Goal: Task Accomplishment & Management: Use online tool/utility

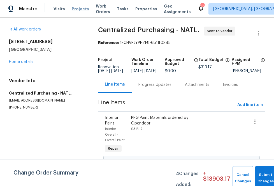
click at [74, 11] on span "Projects" at bounding box center [80, 9] width 17 height 6
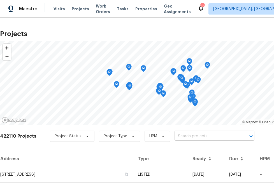
click at [226, 135] on input "text" at bounding box center [207, 136] width 64 height 9
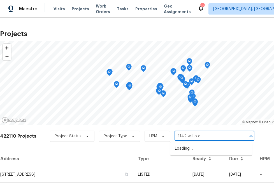
type input "1142 will o ee"
click at [197, 149] on li "[STREET_ADDRESS][PERSON_NAME]" at bounding box center [212, 148] width 82 height 9
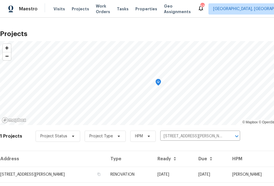
scroll to position [14, 0]
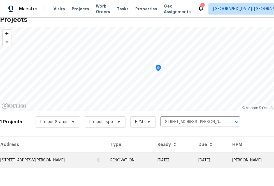
click at [47, 160] on td "[STREET_ADDRESS][PERSON_NAME]" at bounding box center [53, 161] width 106 height 16
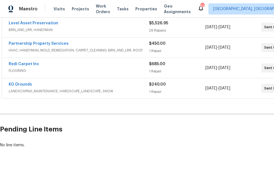
scroll to position [108, 43]
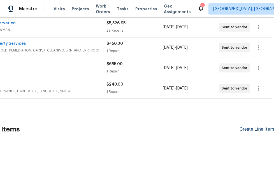
click at [259, 130] on div "Create Line Item" at bounding box center [257, 129] width 34 height 5
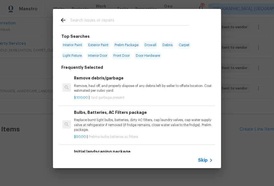
click at [206, 162] on span "Skip" at bounding box center [203, 161] width 10 height 6
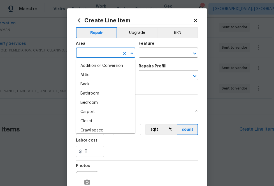
click at [118, 54] on input "text" at bounding box center [98, 53] width 44 height 9
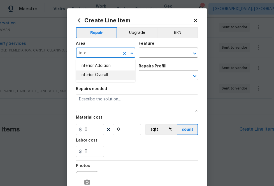
click at [99, 77] on li "Interior Overall" at bounding box center [105, 75] width 59 height 9
type input "Interior Overall"
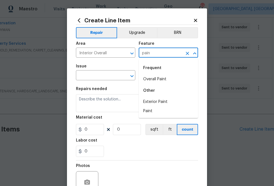
click at [161, 74] on div "Frequent" at bounding box center [168, 67] width 59 height 13
drag, startPoint x: 153, startPoint y: 77, endPoint x: 107, endPoint y: 77, distance: 46.3
click at [152, 77] on li "Overall Paint" at bounding box center [168, 79] width 59 height 9
type input "Overall Paint"
click at [103, 77] on input "text" at bounding box center [98, 76] width 44 height 9
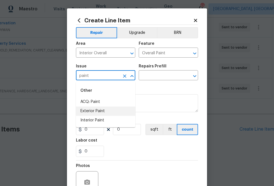
click at [114, 117] on li "Interior Paint" at bounding box center [105, 120] width 59 height 9
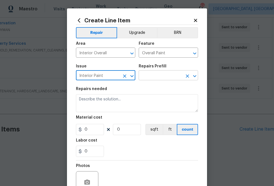
type input "Interior Paint"
click at [154, 77] on input "text" at bounding box center [161, 76] width 44 height 9
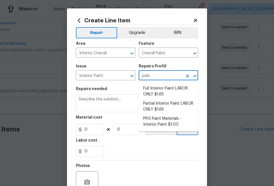
type input "paint"
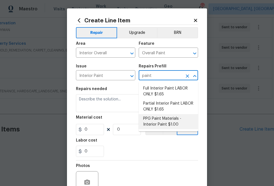
click at [166, 121] on li "PPG Paint Materials - Interior Paint $1.00" at bounding box center [168, 121] width 59 height 15
type input "PPG Paint Materials - Interior Paint $1.00"
type textarea "PPG Paint Materials ordered by Opendoor"
type input "1"
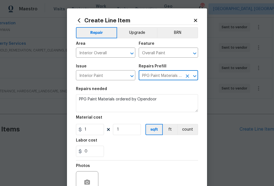
type input "PPG Paint Materials - Interior Paint $1.00"
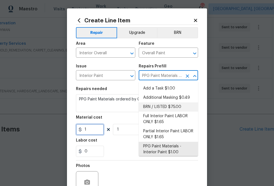
click at [87, 128] on input "1" at bounding box center [90, 129] width 28 height 11
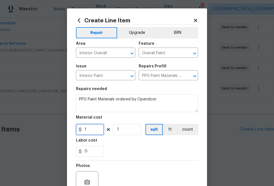
click at [87, 128] on input "1" at bounding box center [90, 129] width 28 height 11
paste input "432.33"
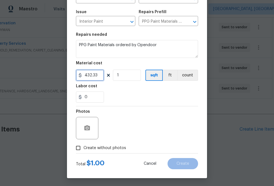
scroll to position [55, 0]
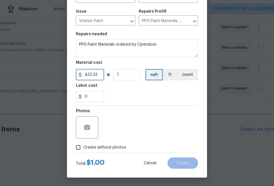
type input "432.33"
click at [101, 147] on span "Create without photos" at bounding box center [105, 148] width 43 height 6
click at [84, 147] on input "Create without photos" at bounding box center [78, 147] width 11 height 11
checkbox input "true"
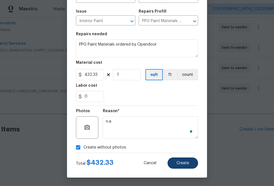
type textarea "n.a"
click at [191, 164] on button "Create" at bounding box center [183, 163] width 31 height 11
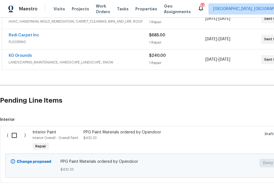
scroll to position [167, 0]
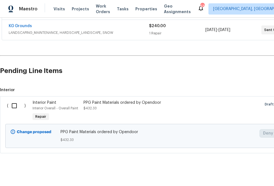
drag, startPoint x: 18, startPoint y: 105, endPoint x: 21, endPoint y: 105, distance: 3.6
click at [17, 105] on input "checkbox" at bounding box center [16, 106] width 16 height 12
checkbox input "true"
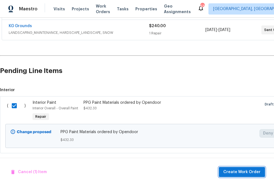
click at [242, 175] on span "Create Work Order" at bounding box center [242, 172] width 37 height 7
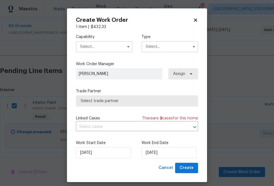
click at [109, 49] on input "text" at bounding box center [104, 46] width 57 height 11
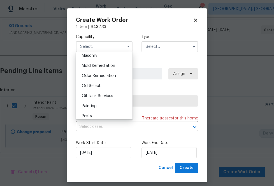
scroll to position [427, 0]
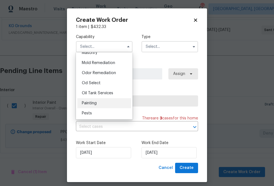
click at [109, 103] on div "Painting" at bounding box center [104, 103] width 54 height 10
type input "Painting"
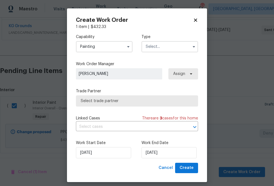
click at [188, 46] on input "text" at bounding box center [170, 46] width 57 height 11
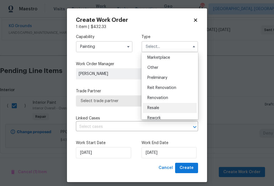
scroll to position [103, 0]
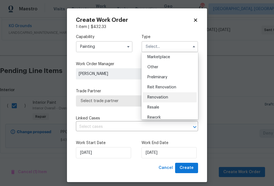
click at [159, 100] on div "Renovation" at bounding box center [170, 98] width 54 height 10
type input "Renovation"
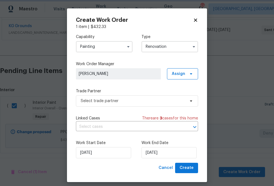
scroll to position [0, 0]
click at [201, 74] on div "Create Work Order 1 item | $ 432.33 Capability Painting Type Renovation Feedbac…" at bounding box center [137, 95] width 140 height 174
click at [192, 75] on icon at bounding box center [191, 74] width 4 height 4
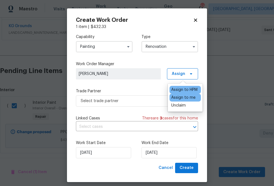
click at [177, 99] on div "Assign to me" at bounding box center [183, 98] width 24 height 6
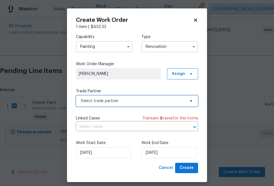
click at [155, 99] on span "Select trade partner" at bounding box center [133, 101] width 105 height 6
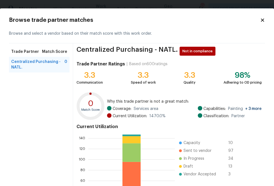
scroll to position [61, 0]
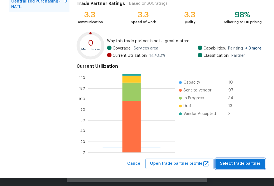
click at [248, 163] on span "Select trade partner" at bounding box center [240, 164] width 41 height 7
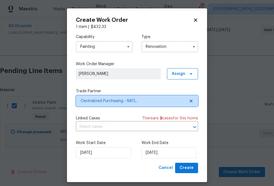
scroll to position [0, 0]
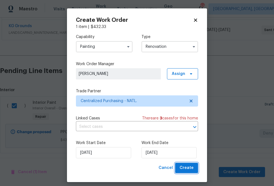
click at [190, 169] on span "Create" at bounding box center [187, 168] width 14 height 7
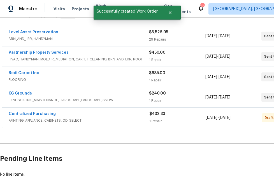
scroll to position [98, 0]
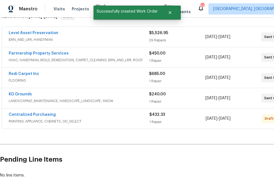
click at [26, 120] on span "PAINTING, APPLIANCE, CABINETS, OD_SELECT" at bounding box center [79, 122] width 141 height 6
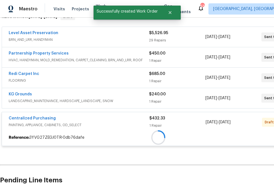
click at [26, 116] on span "Centralized Purchasing" at bounding box center [32, 119] width 47 height 6
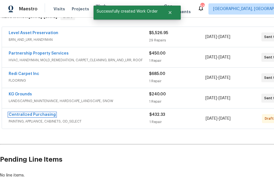
click at [26, 116] on link "Centralized Purchasing" at bounding box center [32, 115] width 47 height 4
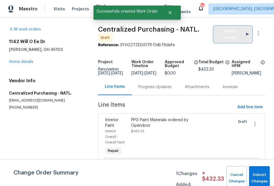
click at [225, 37] on button "Send to Vendor" at bounding box center [233, 35] width 38 height 16
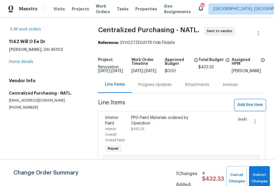
click at [252, 109] on span "Add line item" at bounding box center [251, 105] width 26 height 7
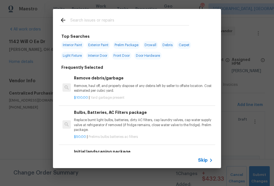
click at [203, 162] on span "Skip" at bounding box center [203, 161] width 10 height 6
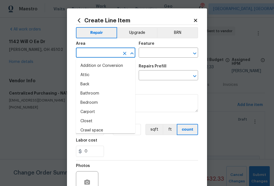
click at [114, 53] on input "text" at bounding box center [98, 53] width 44 height 9
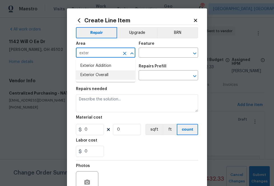
click at [107, 76] on li "Exterior Overall" at bounding box center [105, 75] width 59 height 9
type input "Exterior Overall"
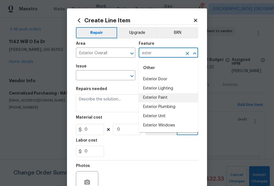
drag, startPoint x: 154, startPoint y: 98, endPoint x: 129, endPoint y: 97, distance: 25.0
click at [154, 98] on li "Exterior Paint" at bounding box center [168, 97] width 59 height 9
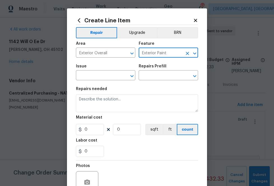
type input "Exterior Paint"
click at [102, 83] on span "Issue ​" at bounding box center [105, 72] width 59 height 23
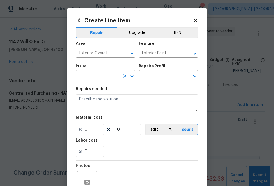
click at [102, 79] on input "text" at bounding box center [98, 76] width 44 height 9
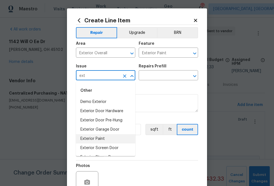
click at [100, 139] on li "Exterior Paint" at bounding box center [105, 139] width 59 height 9
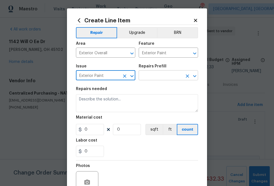
type input "Exterior Paint"
click at [164, 77] on input "text" at bounding box center [161, 76] width 44 height 9
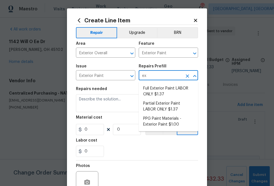
type input "ext"
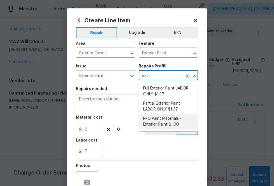
click at [160, 122] on li "PPG Paint Materials - Exterior Paint $1.00" at bounding box center [168, 121] width 59 height 15
type input "Overall Paint"
type input "PPG Paint Materials - Exterior Paint $1.00"
type textarea "PPG Paint Materials ordered by Opendoor"
type input "1"
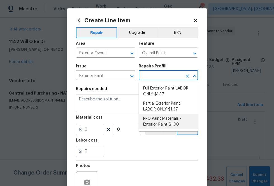
type input "1"
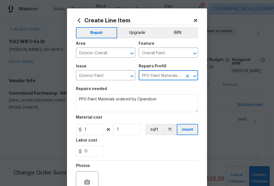
type input "PPG Paint Materials - Exterior Paint $1.00"
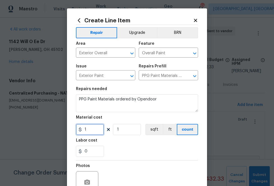
click at [90, 129] on input "1" at bounding box center [90, 129] width 28 height 11
paste input "57.78"
type input "57.78"
click at [128, 147] on div "0" at bounding box center [137, 151] width 122 height 11
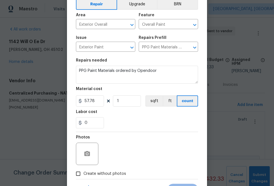
scroll to position [55, 0]
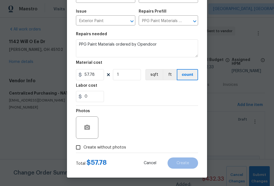
click at [105, 148] on span "Create without photos" at bounding box center [105, 148] width 43 height 6
click at [84, 148] on input "Create without photos" at bounding box center [78, 147] width 11 height 11
checkbox input "true"
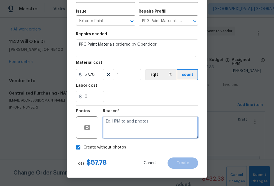
click at [114, 125] on textarea at bounding box center [150, 128] width 95 height 22
type textarea "n.a"
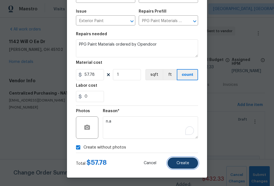
click at [183, 159] on button "Create" at bounding box center [183, 163] width 31 height 11
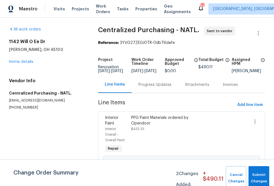
scroll to position [93, 0]
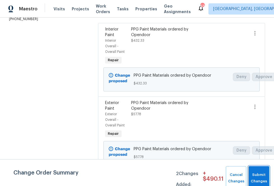
click at [255, 173] on button "Submit Changes" at bounding box center [259, 179] width 21 height 24
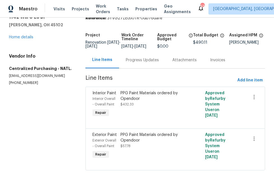
scroll to position [29, 0]
